Goal: Task Accomplishment & Management: Use online tool/utility

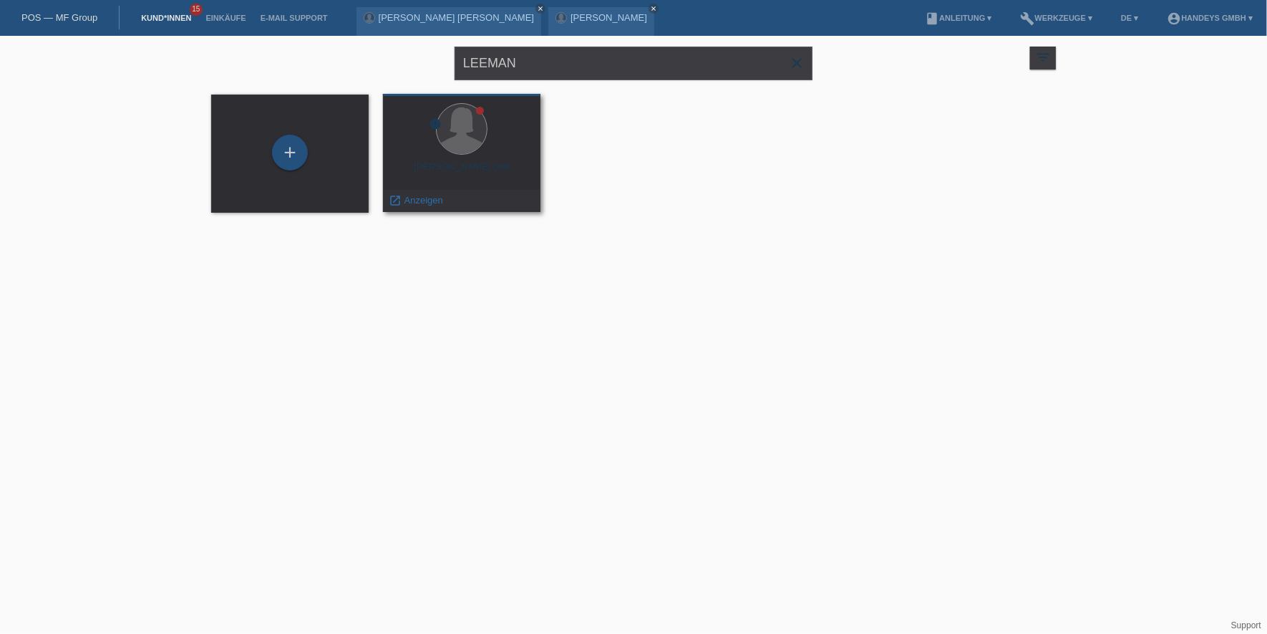
click at [410, 198] on span "Anzeigen" at bounding box center [423, 200] width 39 height 11
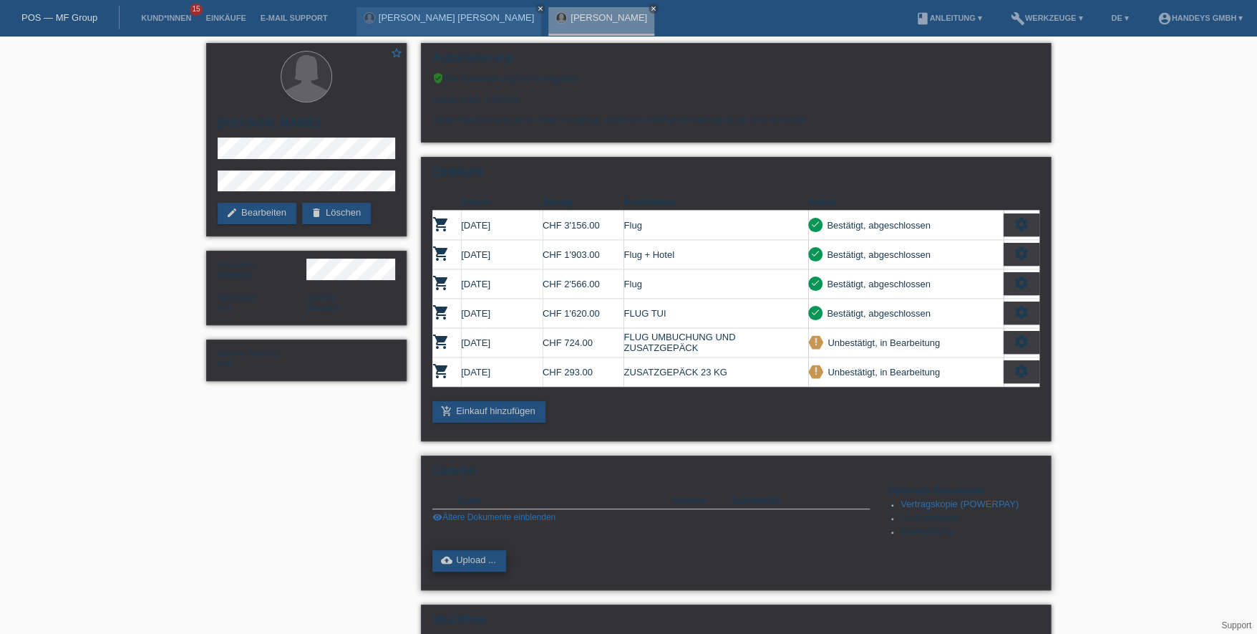
click at [493, 551] on link "cloud_upload Upload ..." at bounding box center [469, 560] width 74 height 21
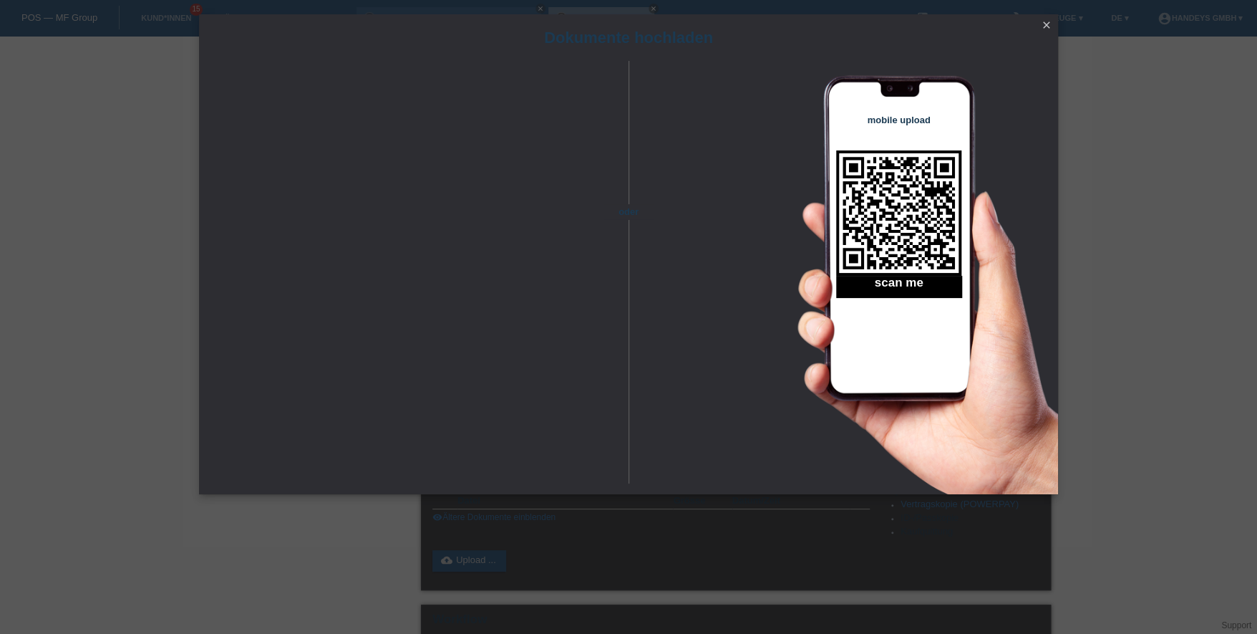
click at [1046, 25] on icon "close" at bounding box center [1046, 24] width 11 height 11
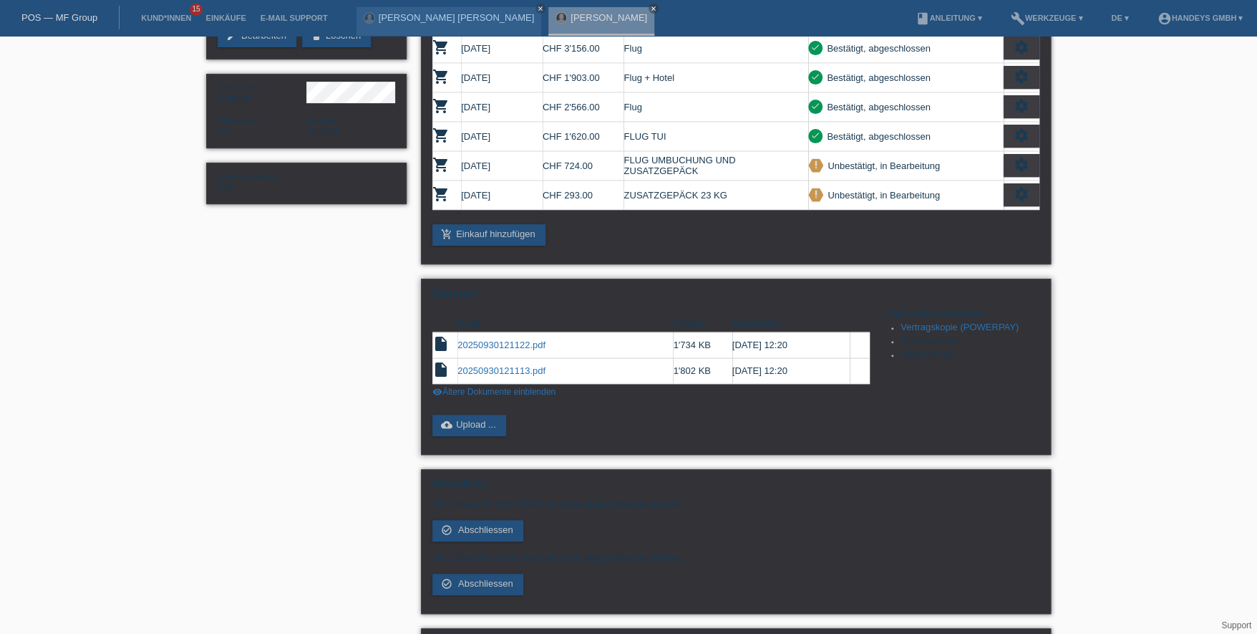
scroll to position [256, 0]
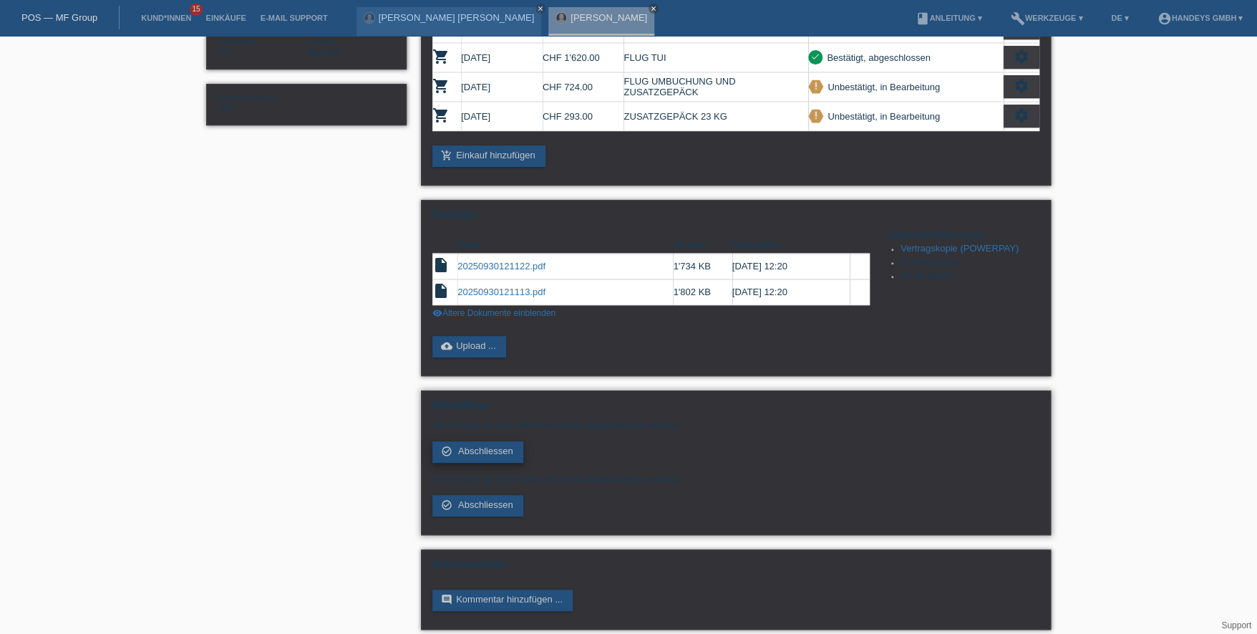
click at [490, 447] on link "check_circle_outline Abschliessen" at bounding box center [477, 451] width 91 height 21
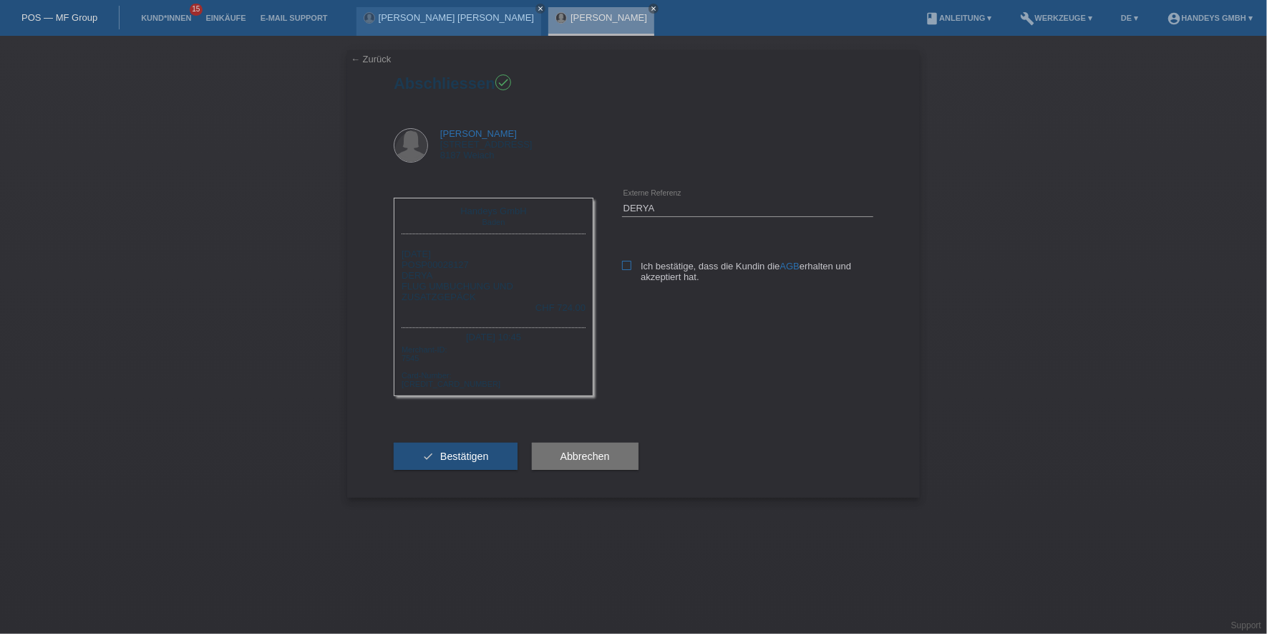
click at [634, 261] on label "Ich bestätige, dass die Kundin die AGB erhalten und akzeptiert hat." at bounding box center [747, 271] width 251 height 21
click at [631, 261] on input "Ich bestätige, dass die Kundin die AGB erhalten und akzeptiert hat." at bounding box center [626, 265] width 9 height 9
checkbox input "true"
click at [435, 458] on button "check Bestätigen" at bounding box center [456, 455] width 124 height 27
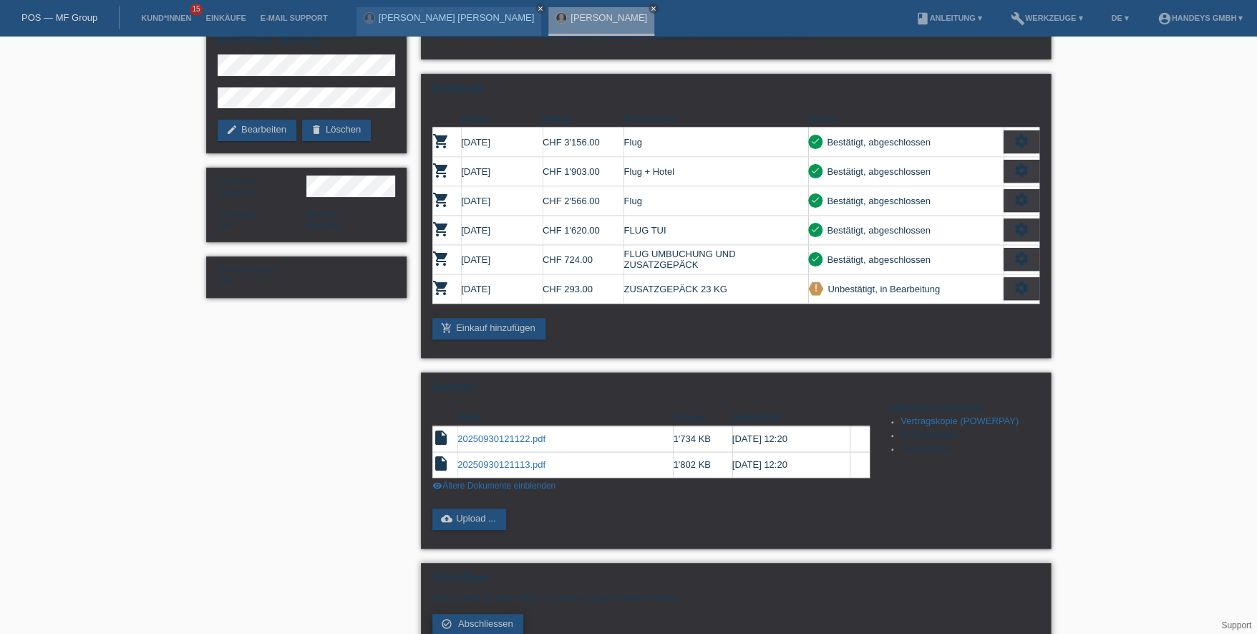
scroll to position [203, 0]
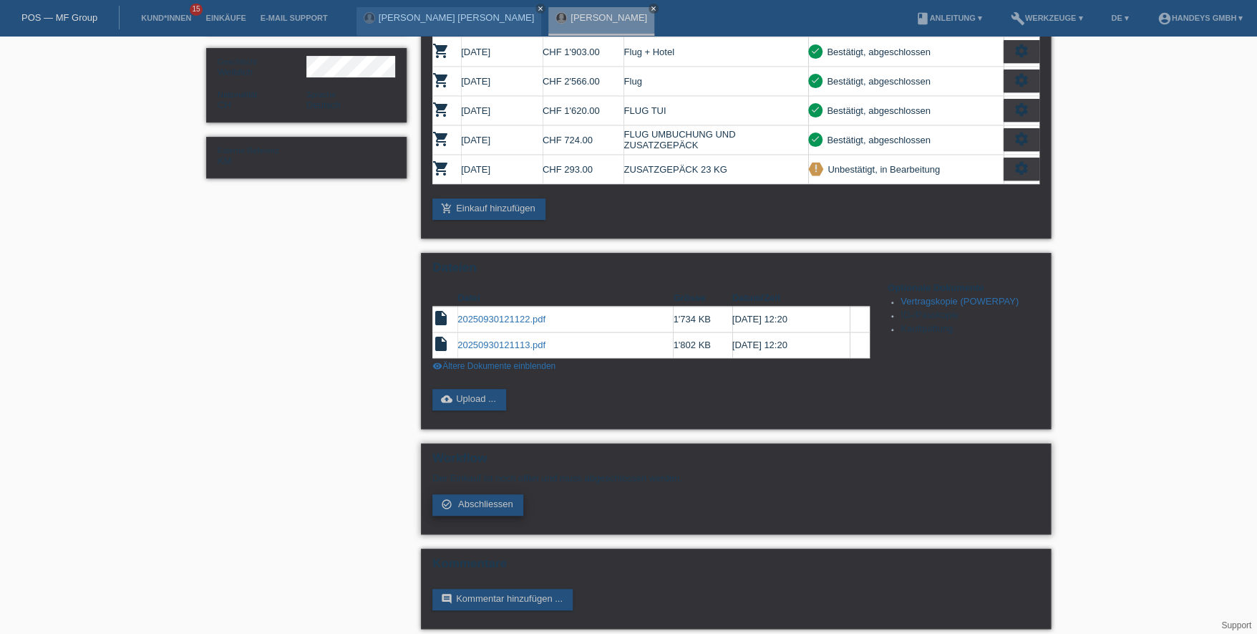
click at [493, 500] on span "Abschliessen" at bounding box center [485, 503] width 55 height 11
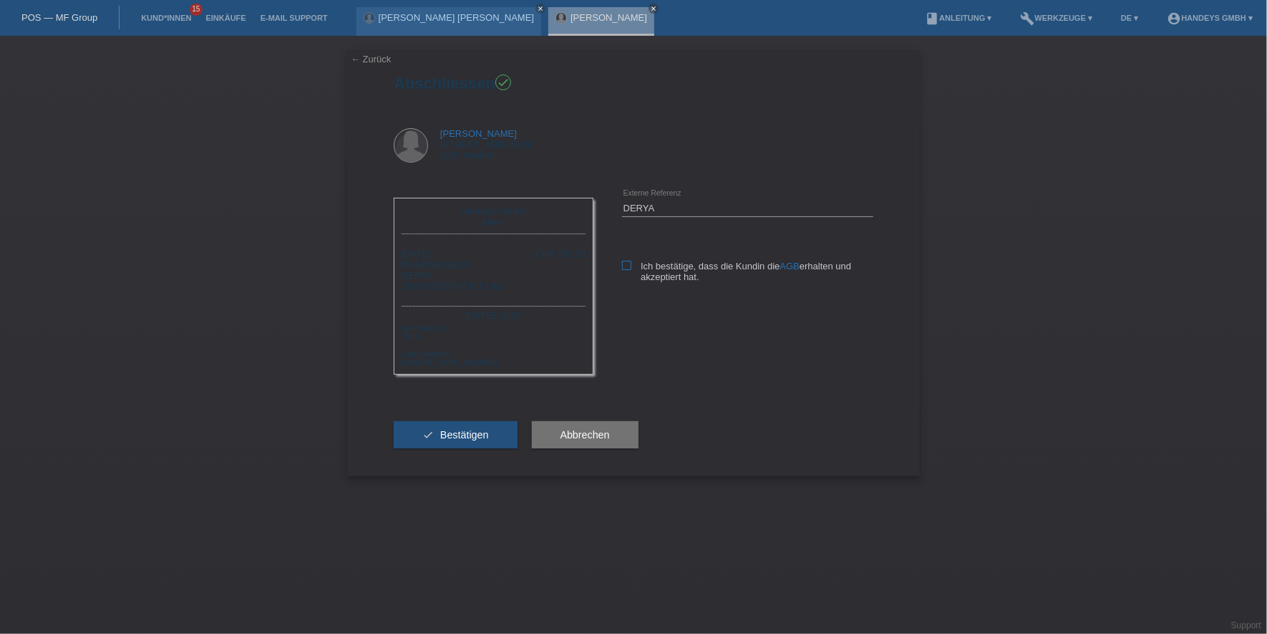
click at [629, 263] on icon at bounding box center [626, 265] width 9 height 9
click at [629, 263] on input "Ich bestätige, dass die Kundin die AGB erhalten und akzeptiert hat." at bounding box center [626, 265] width 9 height 9
checkbox input "true"
click at [457, 434] on span "Bestätigen" at bounding box center [464, 434] width 49 height 11
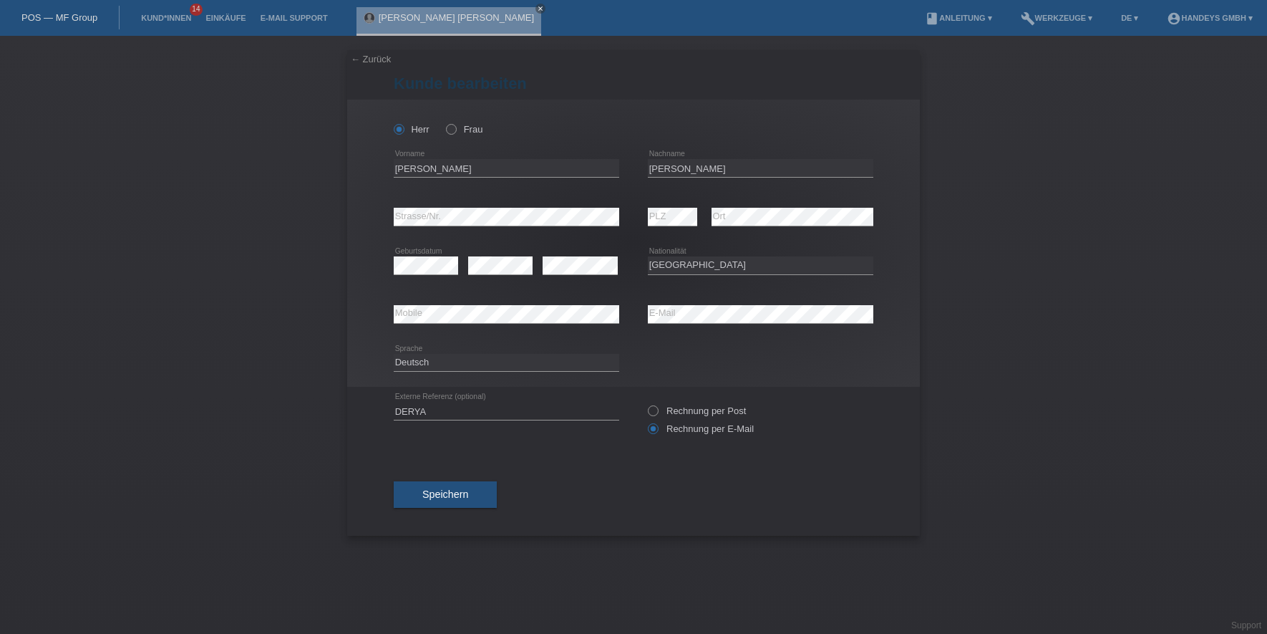
select select "CH"
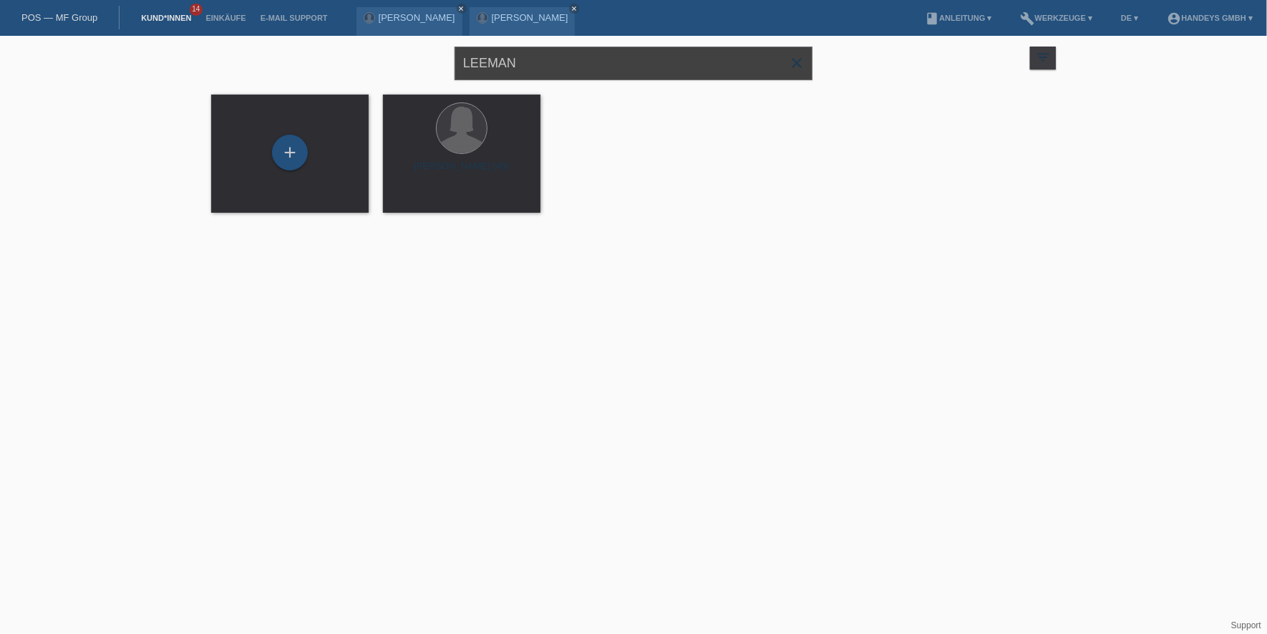
click at [361, 59] on div "LEEMAN close filter_list view_module Alle Kund*innen anzeigen star Markierte [P…" at bounding box center [633, 62] width 859 height 52
type input "[GEOGRAPHIC_DATA]"
click at [422, 198] on span "Anzeigen" at bounding box center [423, 200] width 39 height 11
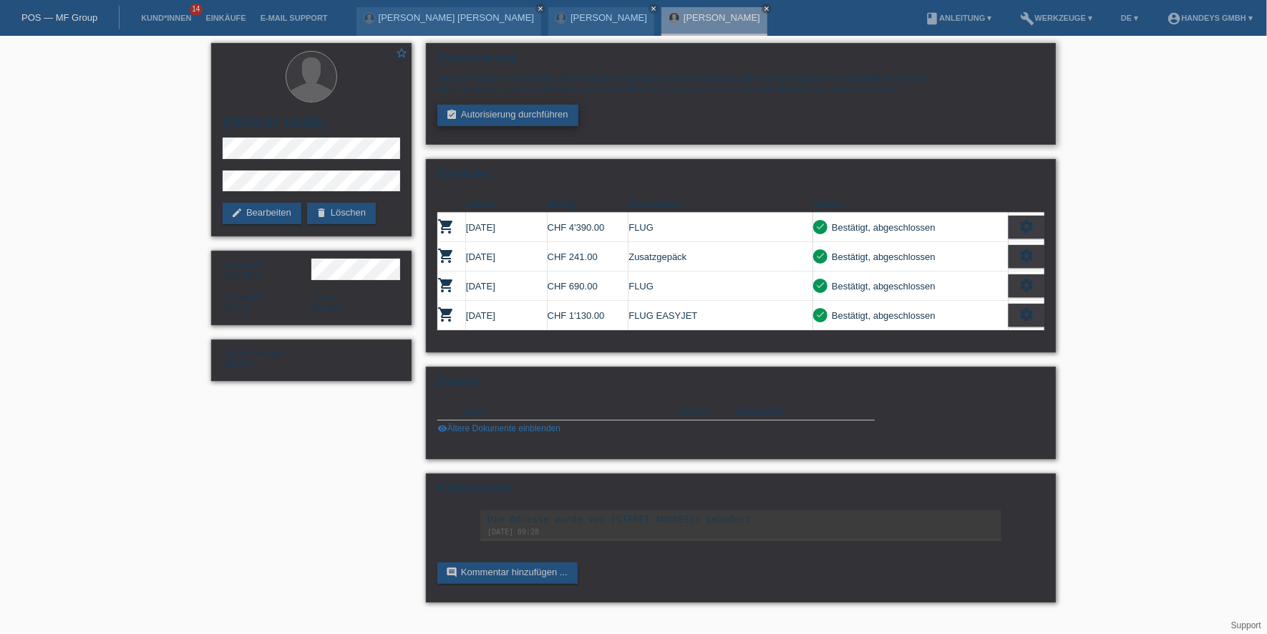
click at [511, 112] on link "assignment_turned_in Autorisierung durchführen" at bounding box center [507, 115] width 141 height 21
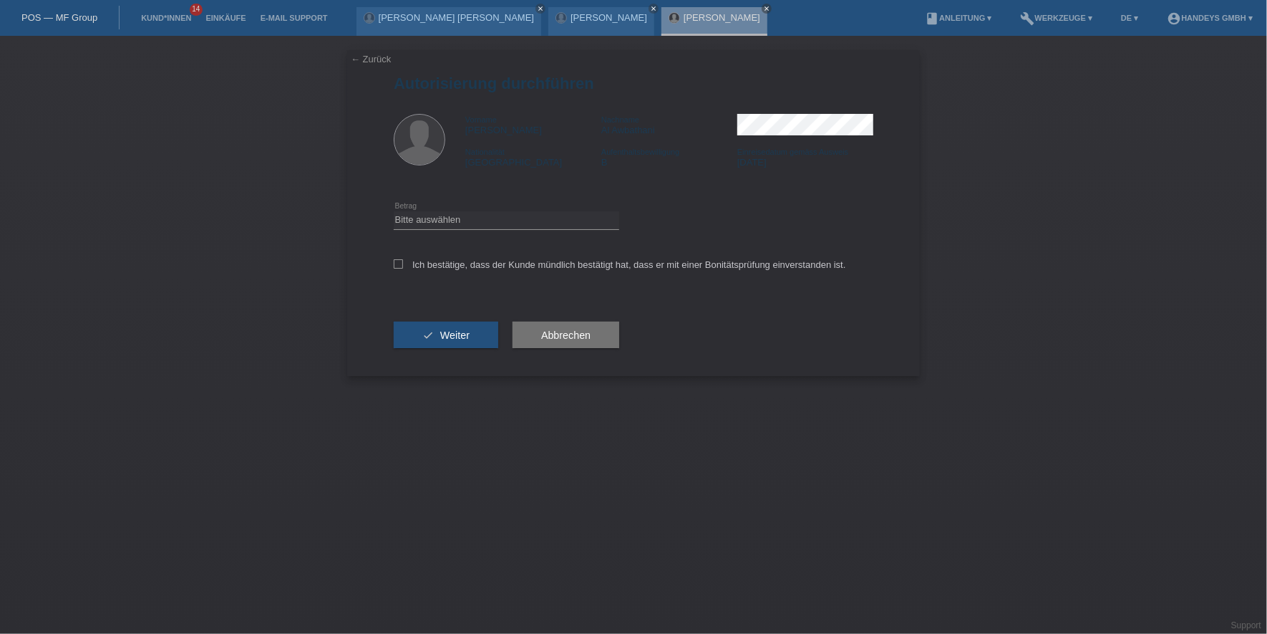
drag, startPoint x: 468, startPoint y: 201, endPoint x: 470, endPoint y: 210, distance: 8.7
click at [470, 210] on div "Bitte auswählen CHF 1.00 - CHF 499.00 CHF 500.00 - CHF 1'999.00 CHF 2'000.00 - …" at bounding box center [507, 220] width 226 height 49
click at [471, 217] on select "Bitte auswählen CHF 1.00 - CHF 499.00 CHF 500.00 - CHF 1'999.00 CHF 2'000.00 - …" at bounding box center [507, 219] width 226 height 17
select select "3"
click at [394, 211] on select "Bitte auswählen CHF 1.00 - CHF 499.00 CHF 500.00 - CHF 1'999.00 CHF 2'000.00 - …" at bounding box center [507, 219] width 226 height 17
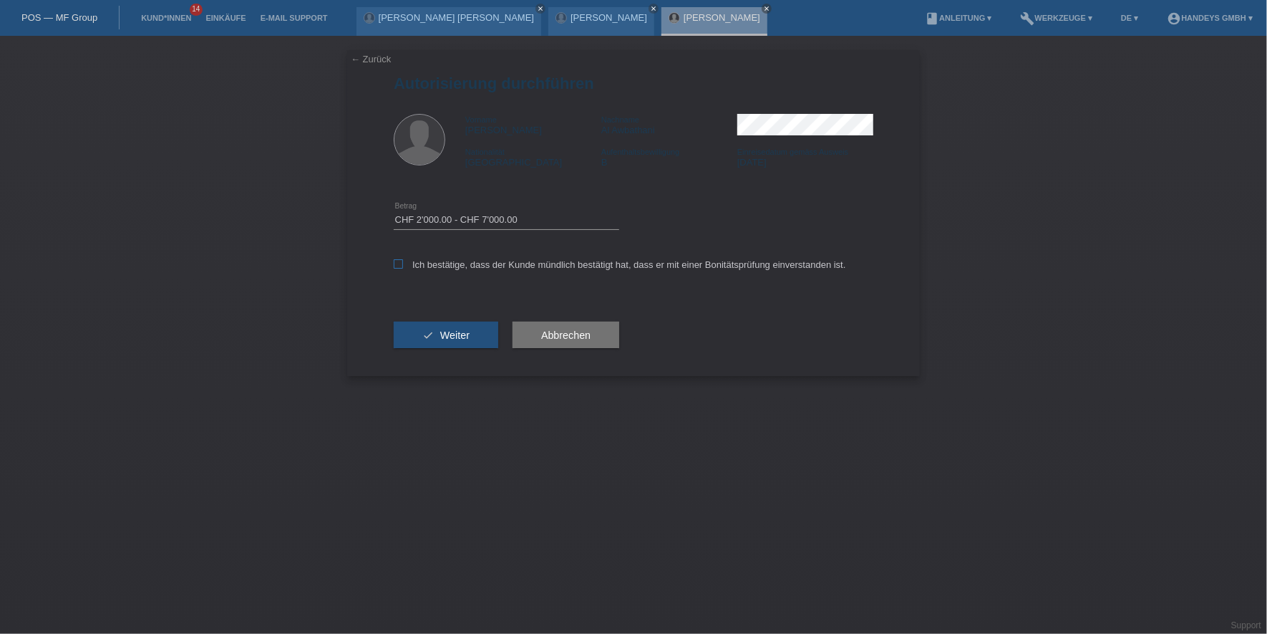
click at [465, 267] on label "Ich bestätige, dass der Kunde mündlich bestätigt hat, dass er mit einer Bonität…" at bounding box center [620, 264] width 452 height 11
click at [403, 267] on input "Ich bestätige, dass der Kunde mündlich bestätigt hat, dass er mit einer Bonität…" at bounding box center [398, 263] width 9 height 9
checkbox input "true"
click at [434, 333] on button "check Weiter" at bounding box center [446, 334] width 105 height 27
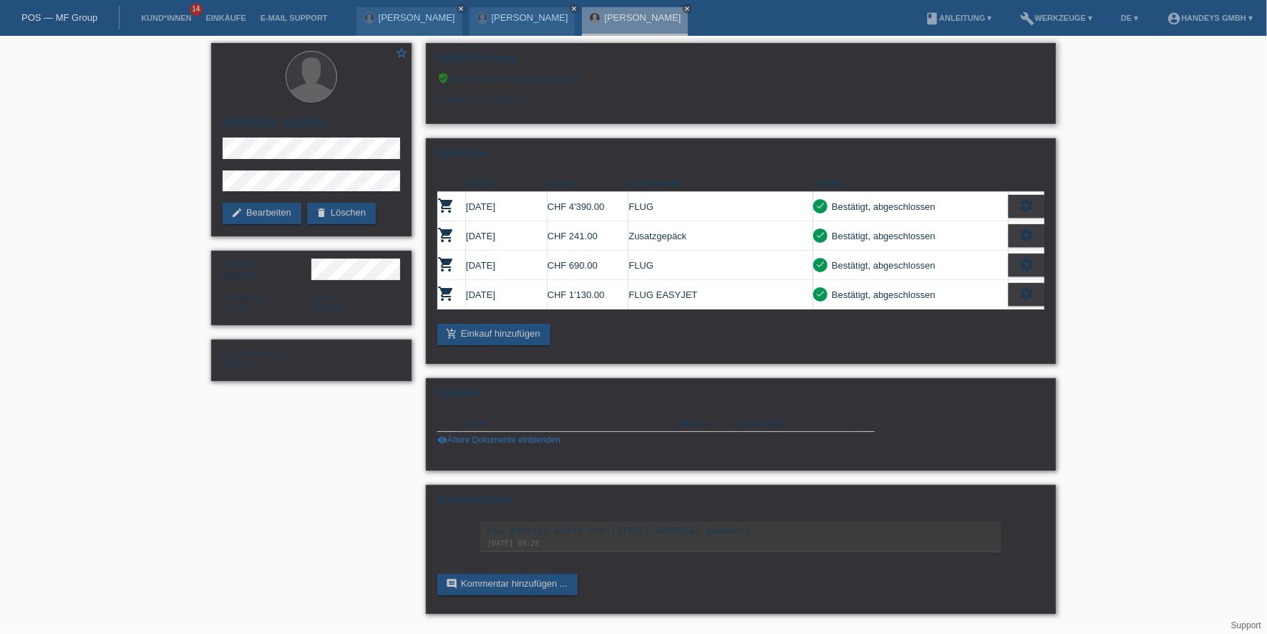
drag, startPoint x: 508, startPoint y: 94, endPoint x: 467, endPoint y: 93, distance: 40.8
click at [467, 93] on div "Limite: CHF 3'963.70" at bounding box center [740, 94] width 607 height 21
drag, startPoint x: 467, startPoint y: 93, endPoint x: 452, endPoint y: 95, distance: 14.5
click at [453, 95] on div "Limite: CHF 3'963.70" at bounding box center [740, 94] width 607 height 21
drag, startPoint x: 586, startPoint y: 103, endPoint x: 553, endPoint y: 99, distance: 32.5
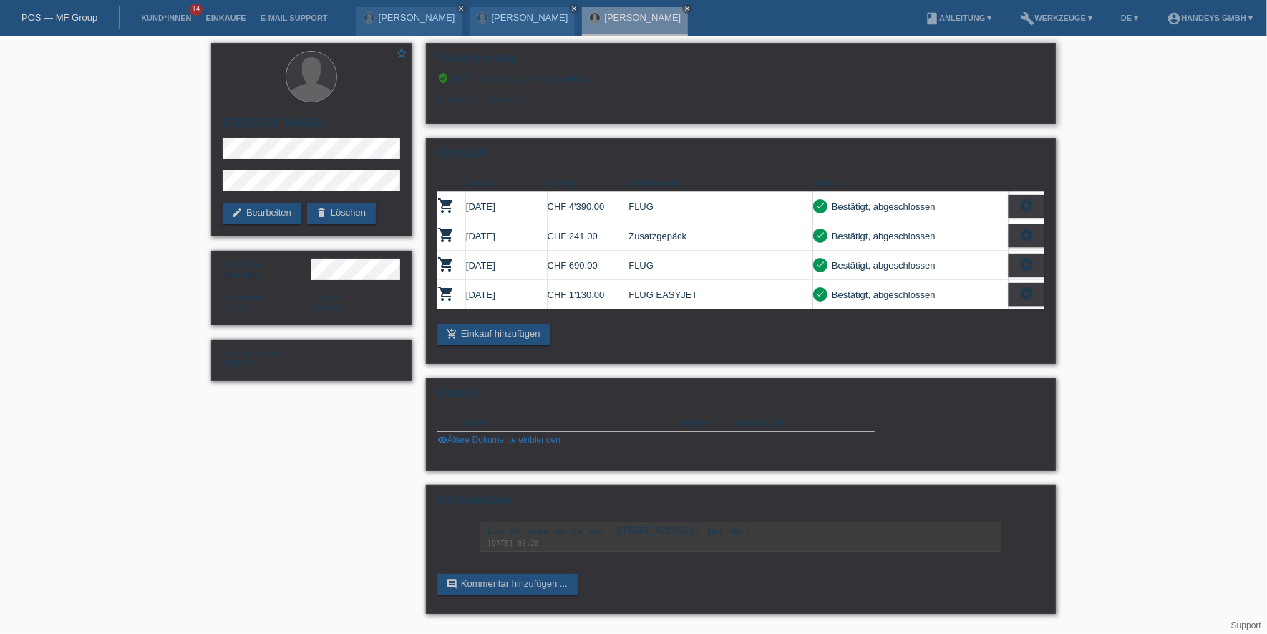
click at [584, 103] on div "Limite: CHF 3'963.70" at bounding box center [740, 94] width 607 height 21
click at [543, 99] on div "Limite: CHF 3'963.70" at bounding box center [740, 94] width 607 height 21
click at [534, 96] on div "Limite: CHF 3'963.70" at bounding box center [740, 94] width 607 height 21
drag, startPoint x: 528, startPoint y: 97, endPoint x: 434, endPoint y: 99, distance: 94.5
click at [434, 99] on div "Autorisierung verified_user Die Autorisierung war erfolgreich. Limite: CHF 3'96…" at bounding box center [741, 83] width 630 height 81
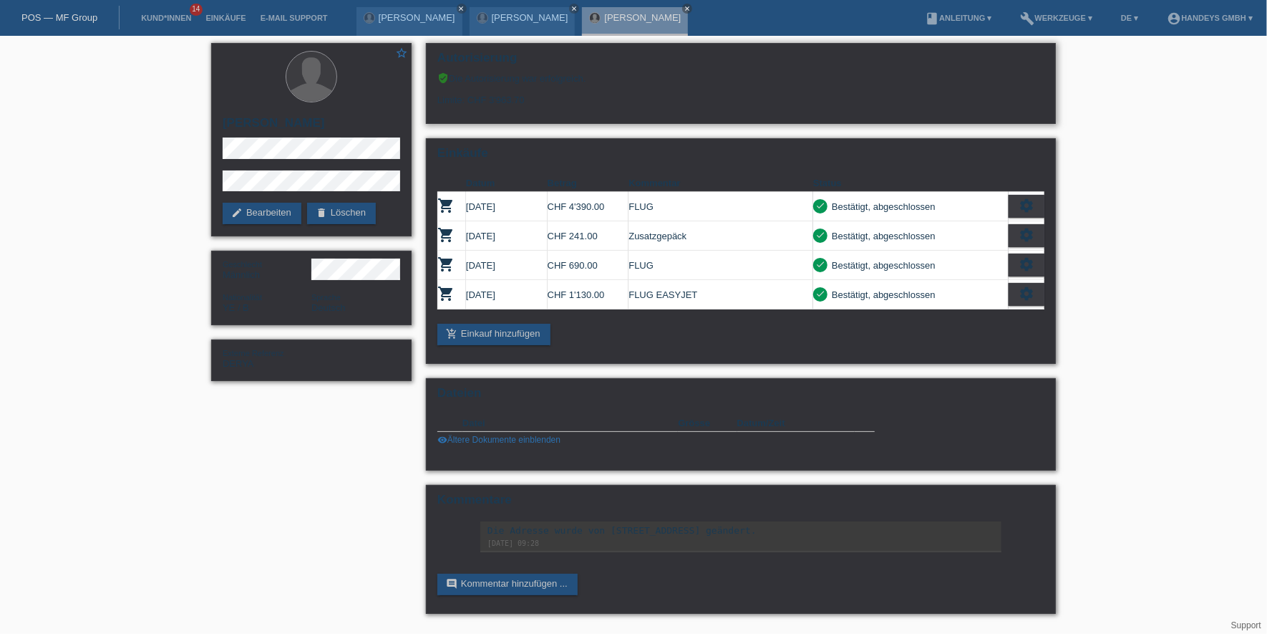
copy div "Limite: CHF 3'963.70"
